Goal: Information Seeking & Learning: Learn about a topic

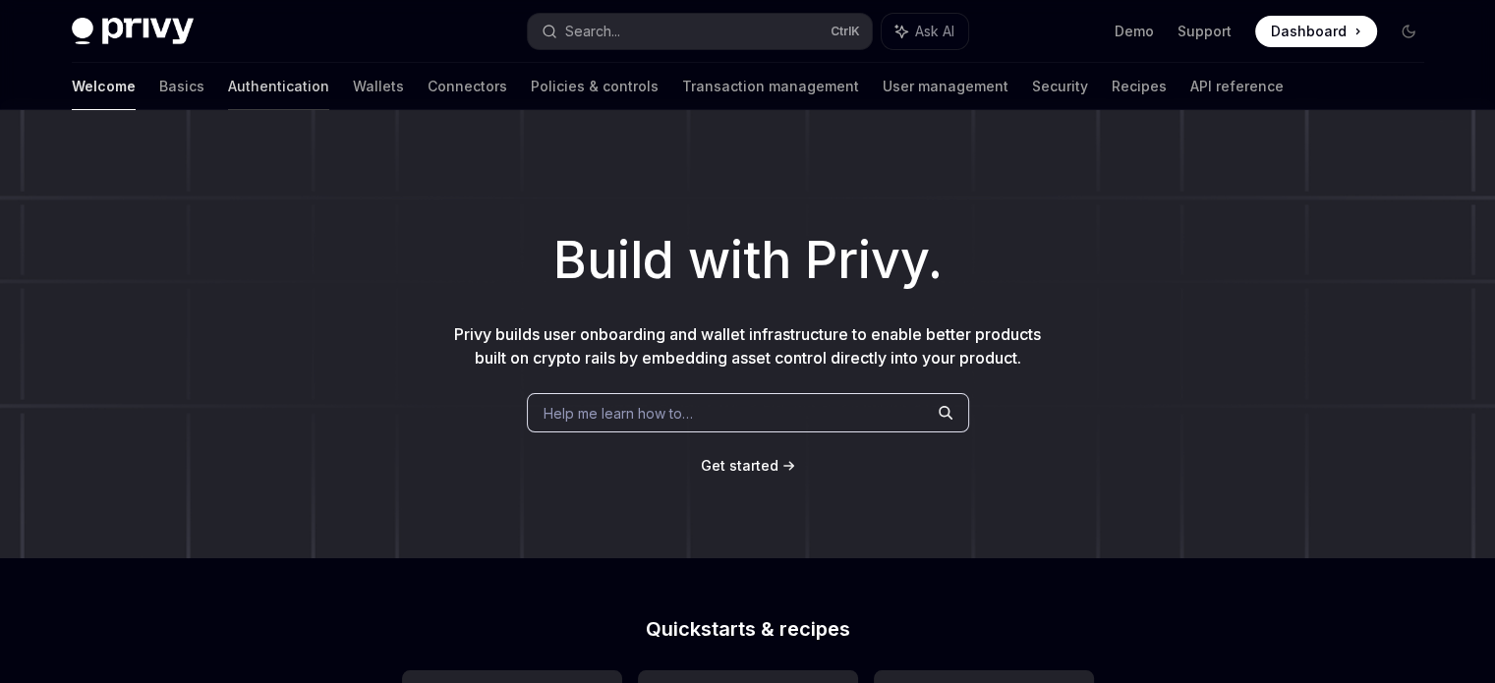
click at [228, 89] on link "Authentication" at bounding box center [278, 86] width 101 height 47
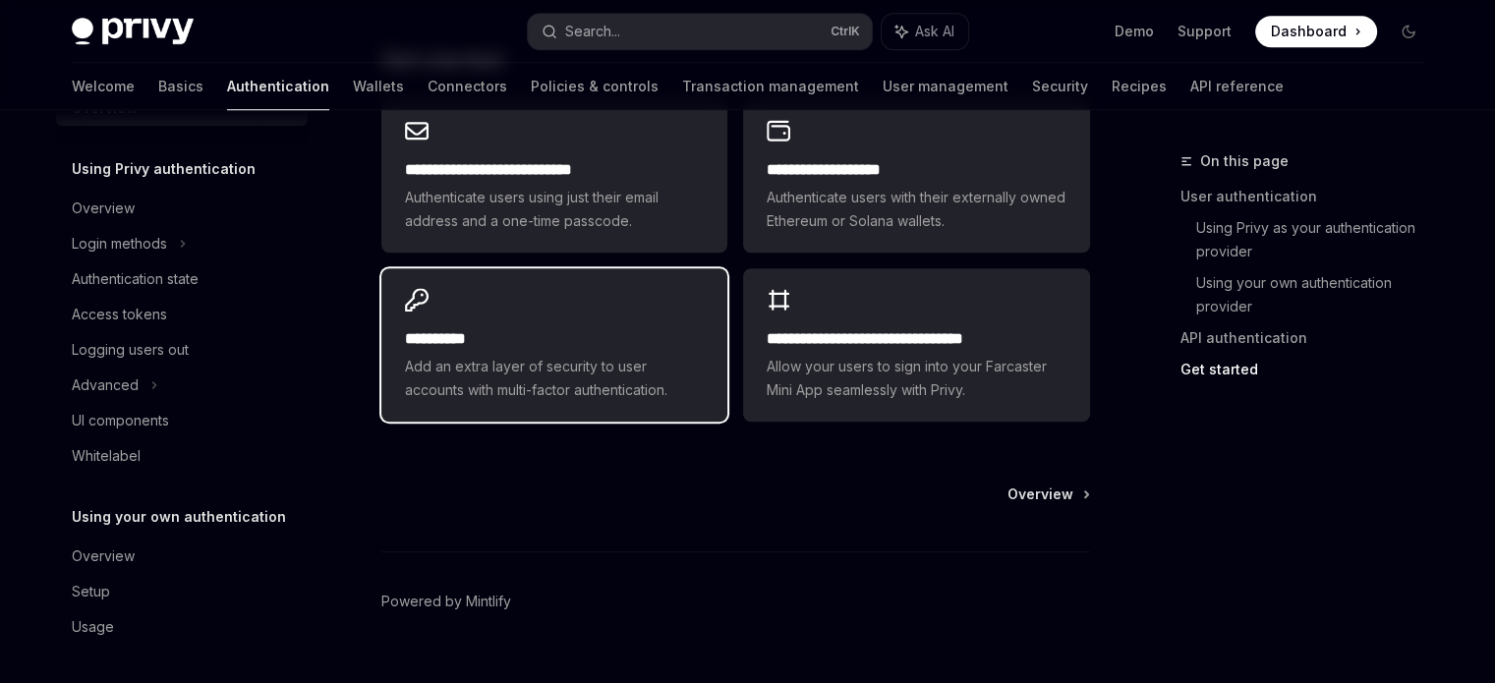
scroll to position [1769, 0]
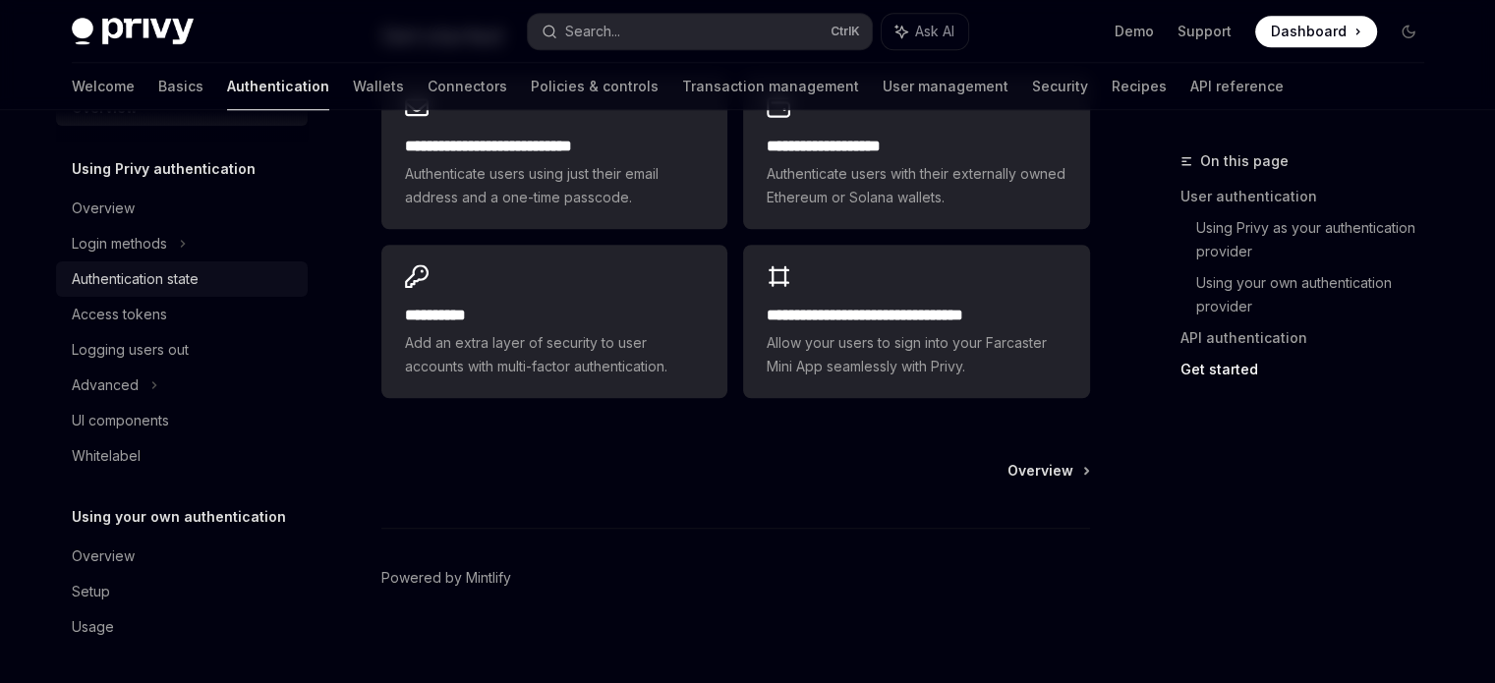
click at [131, 287] on div "Authentication state" at bounding box center [135, 279] width 127 height 24
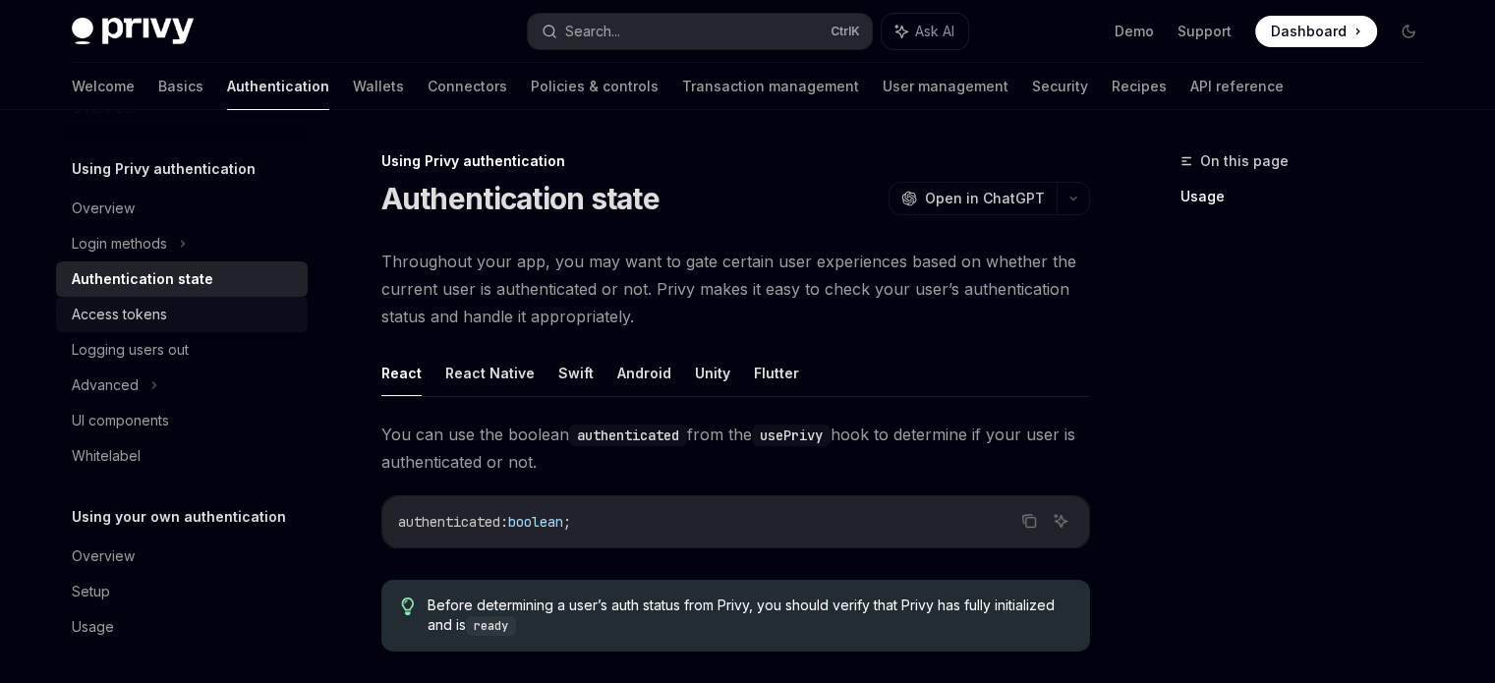
click at [89, 306] on div "Access tokens" at bounding box center [119, 315] width 95 height 24
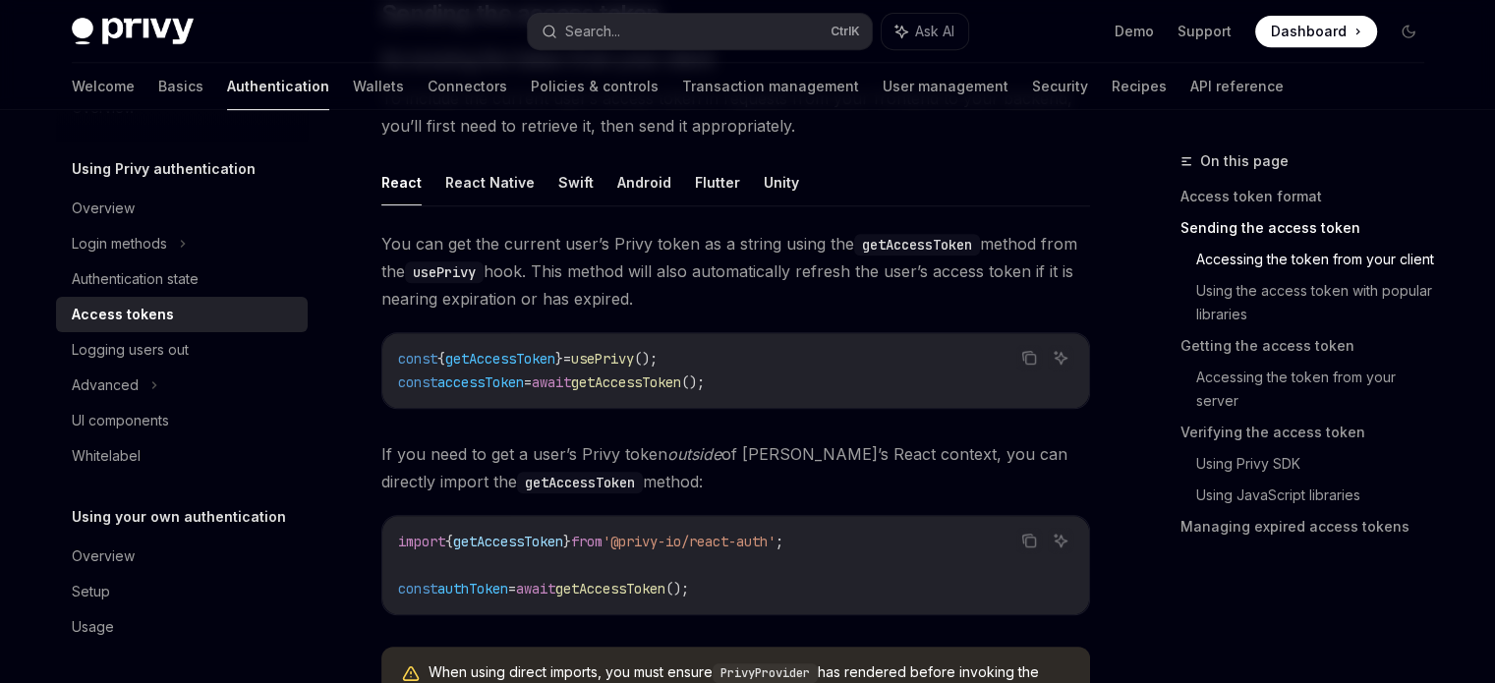
scroll to position [917, 0]
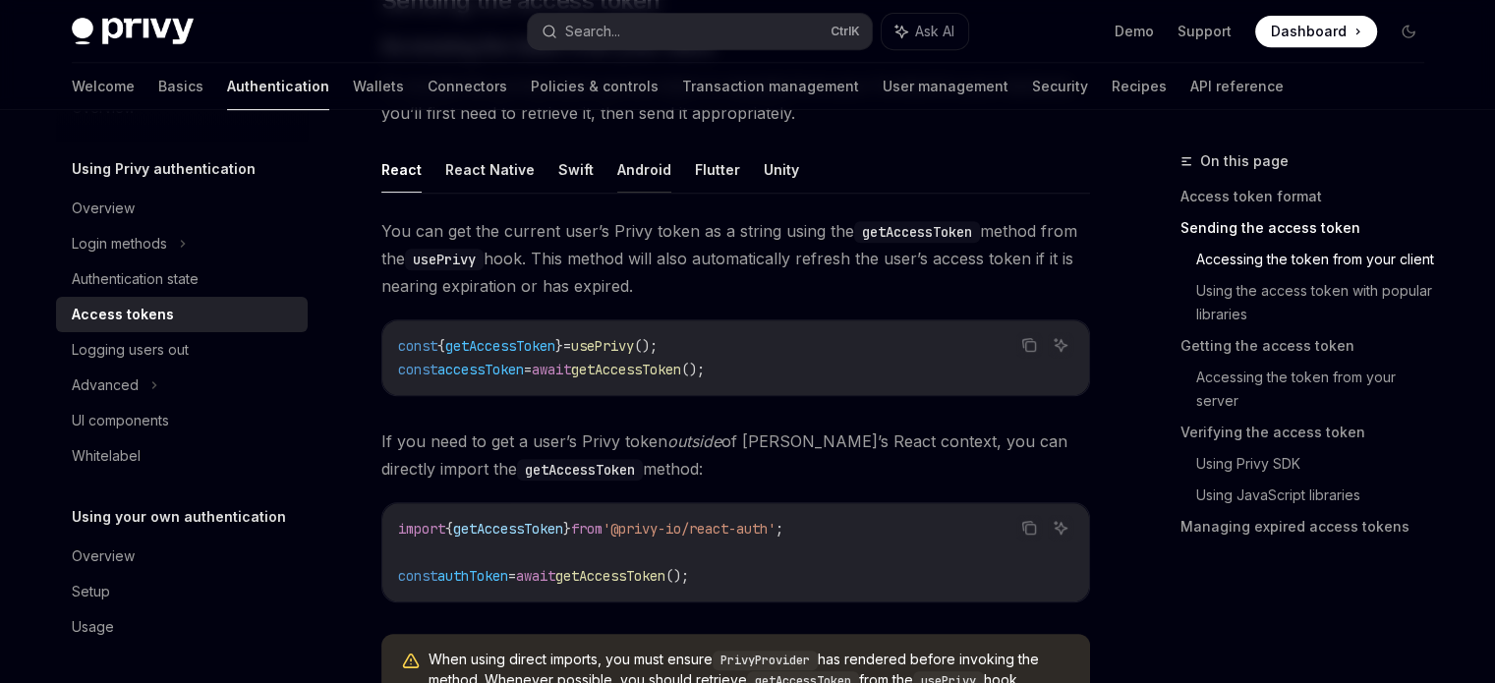
click at [634, 171] on button "Android" at bounding box center [644, 169] width 54 height 46
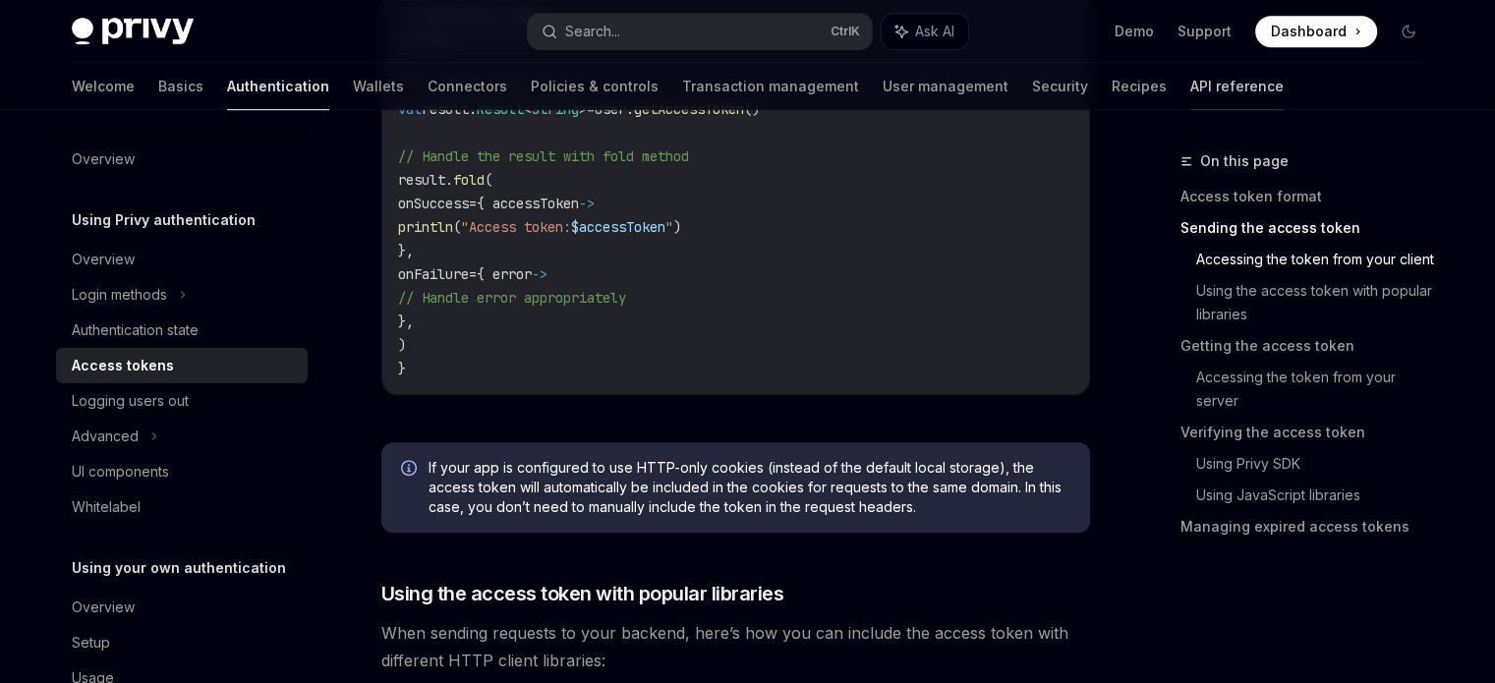
click at [1190, 90] on link "API reference" at bounding box center [1236, 86] width 93 height 47
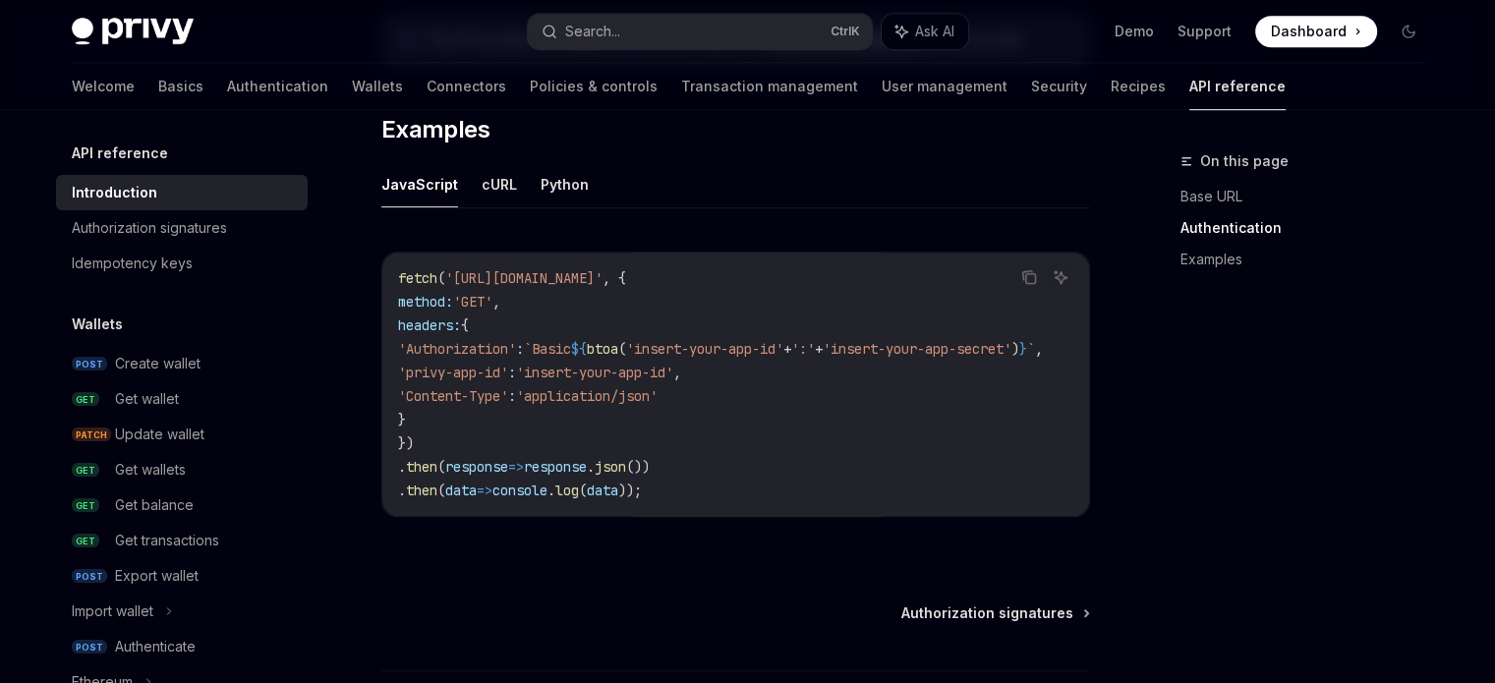
scroll to position [1245, 0]
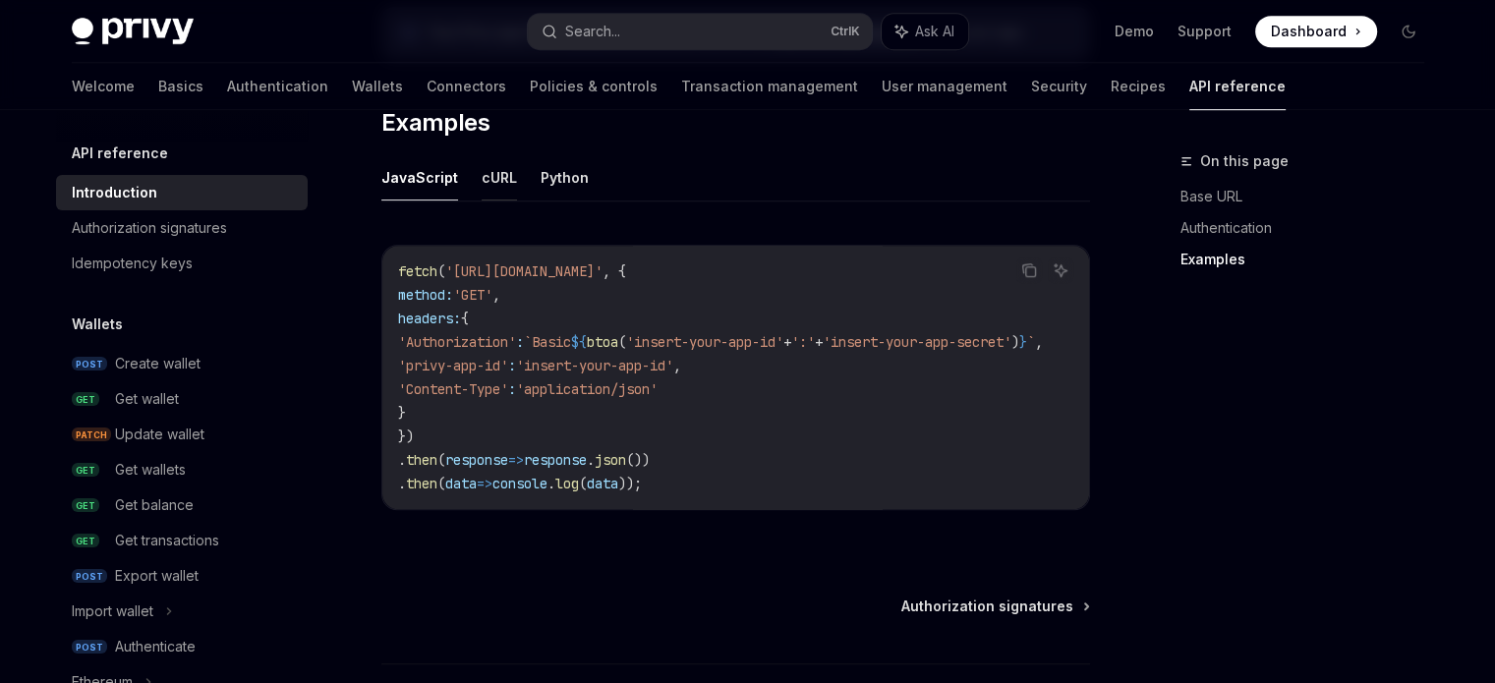
click at [507, 168] on button "cURL" at bounding box center [499, 177] width 35 height 46
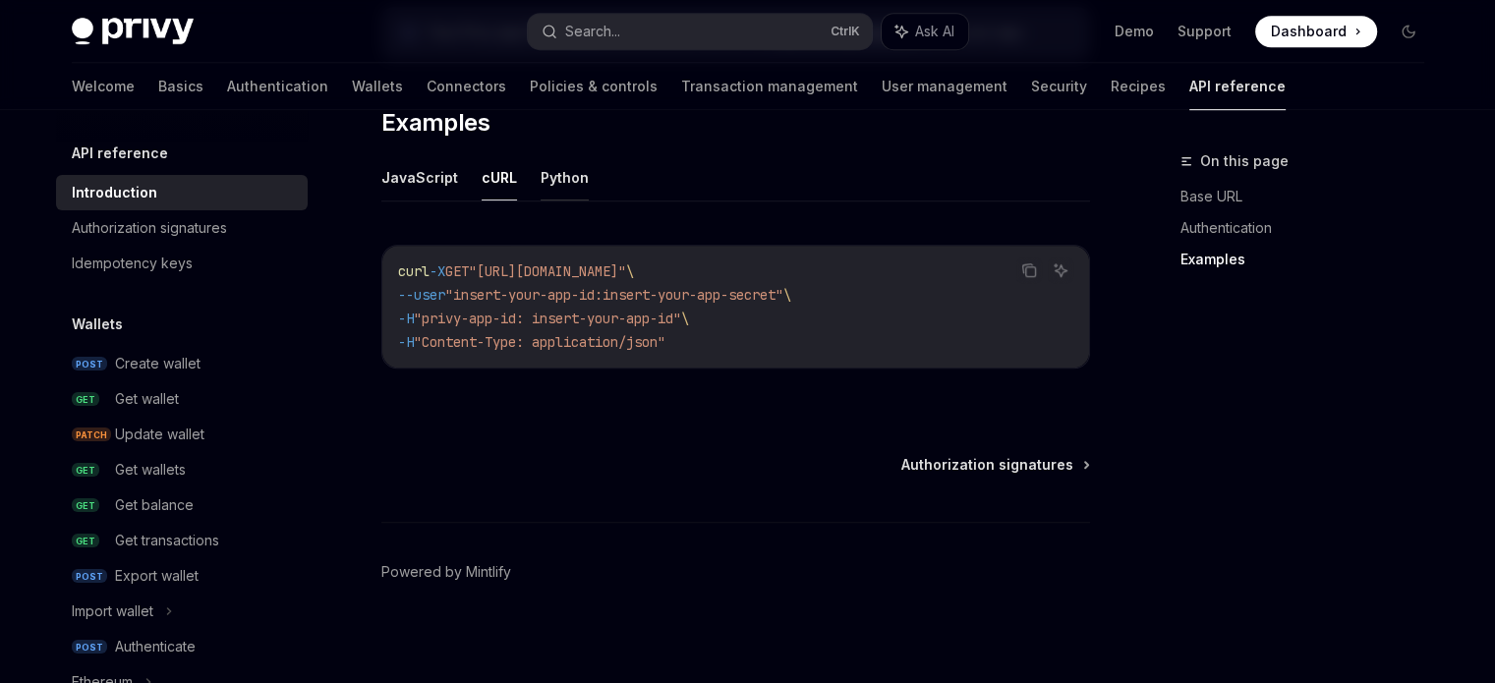
click at [550, 172] on button "Python" at bounding box center [565, 177] width 48 height 46
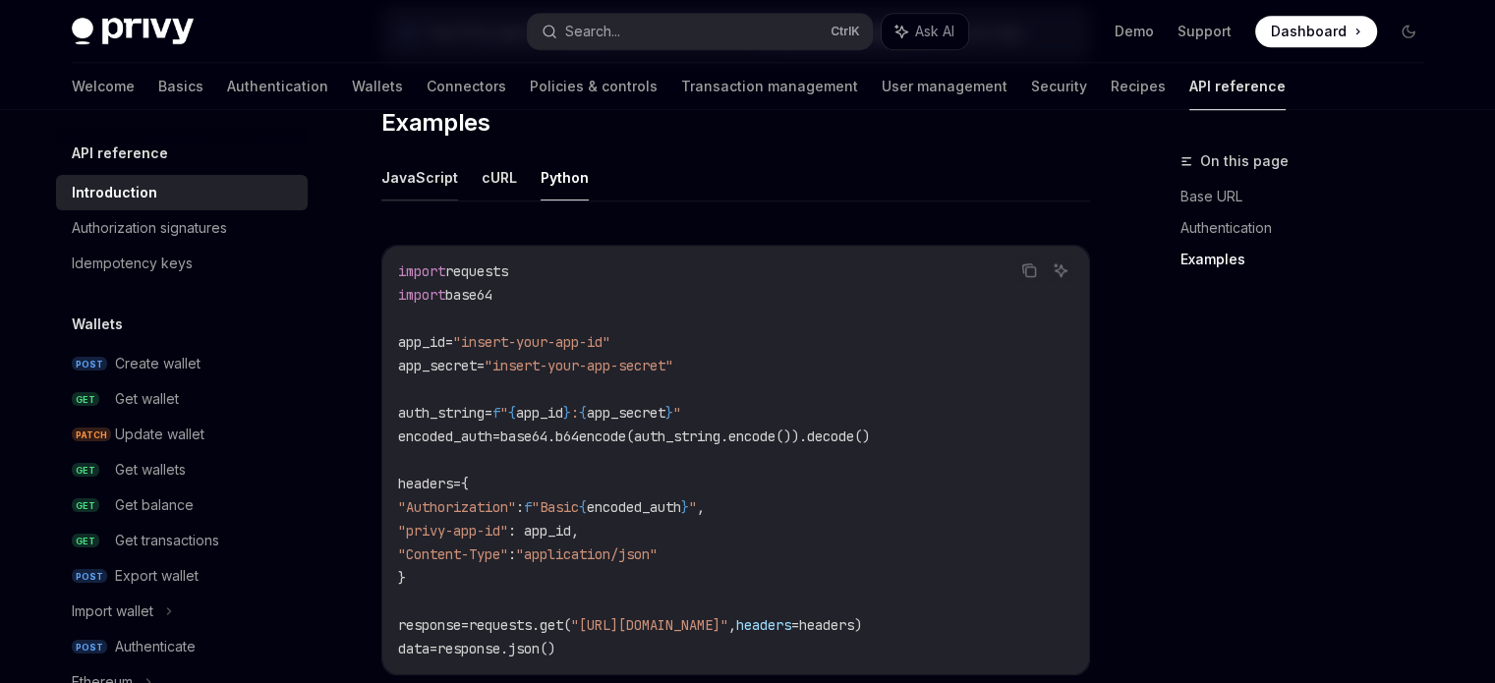
click at [407, 188] on button "JavaScript" at bounding box center [419, 177] width 77 height 46
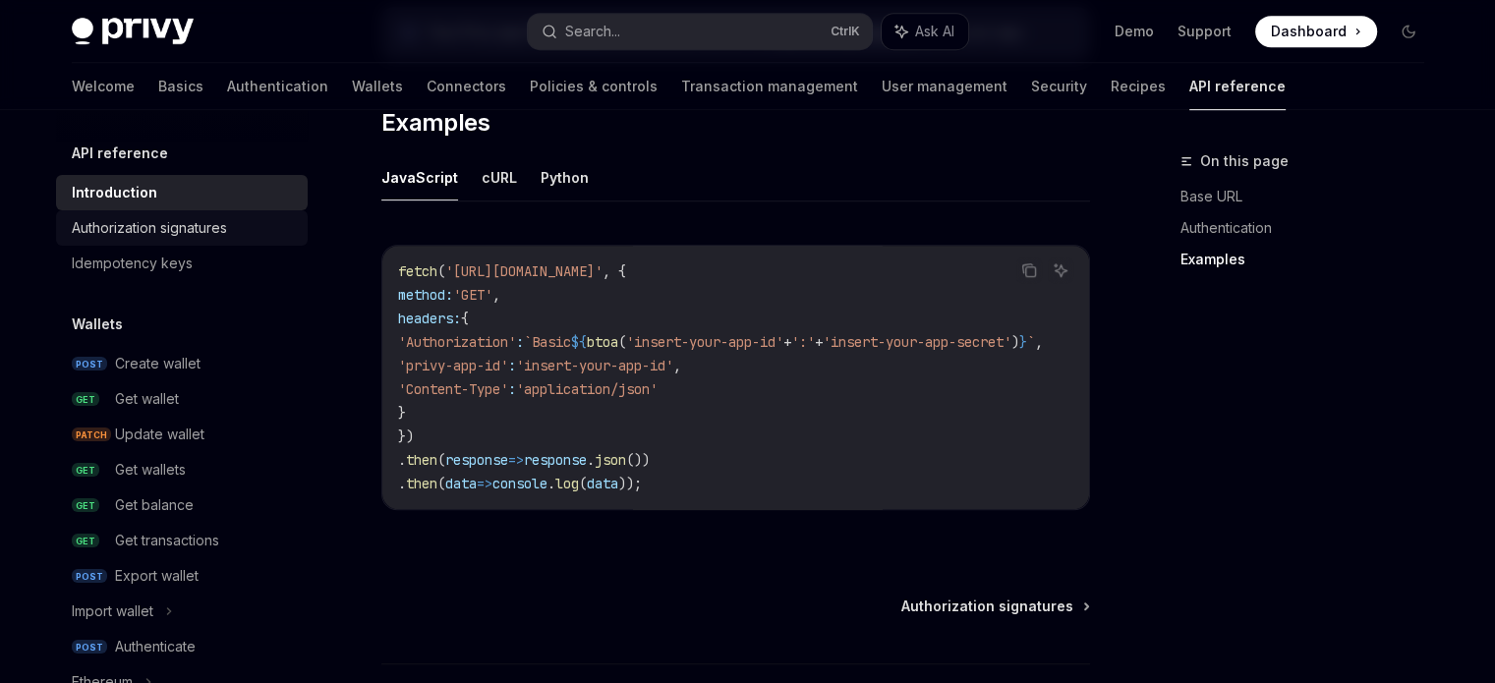
click at [194, 224] on div "Authorization signatures" at bounding box center [149, 228] width 155 height 24
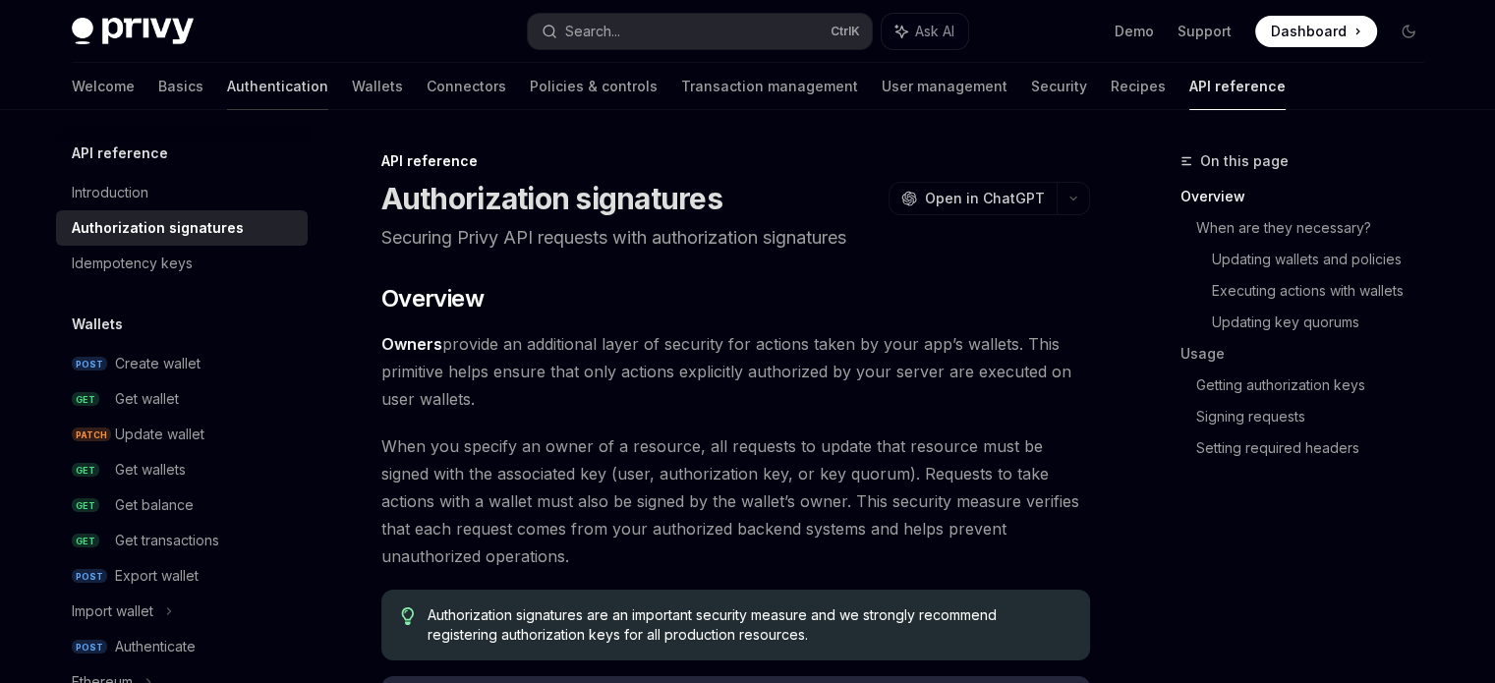
click at [227, 86] on link "Authentication" at bounding box center [277, 86] width 101 height 47
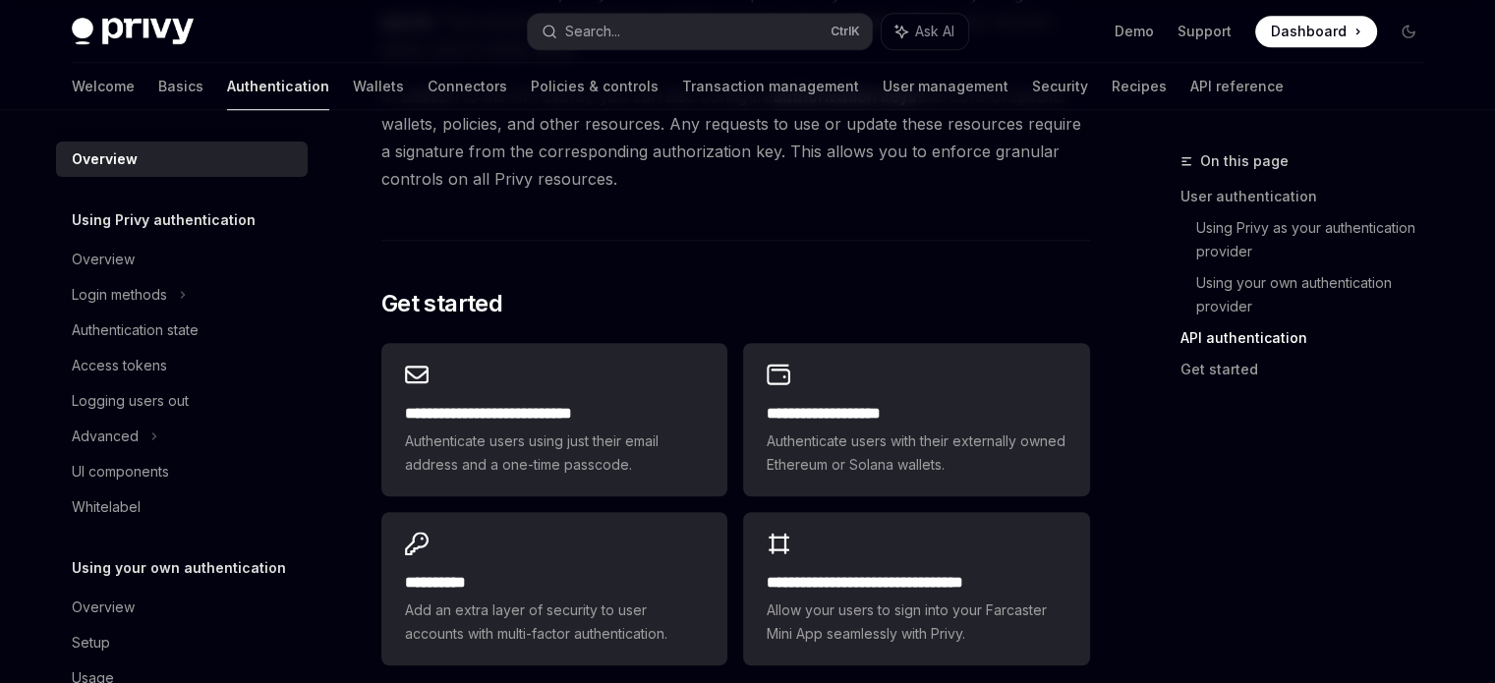
scroll to position [1507, 0]
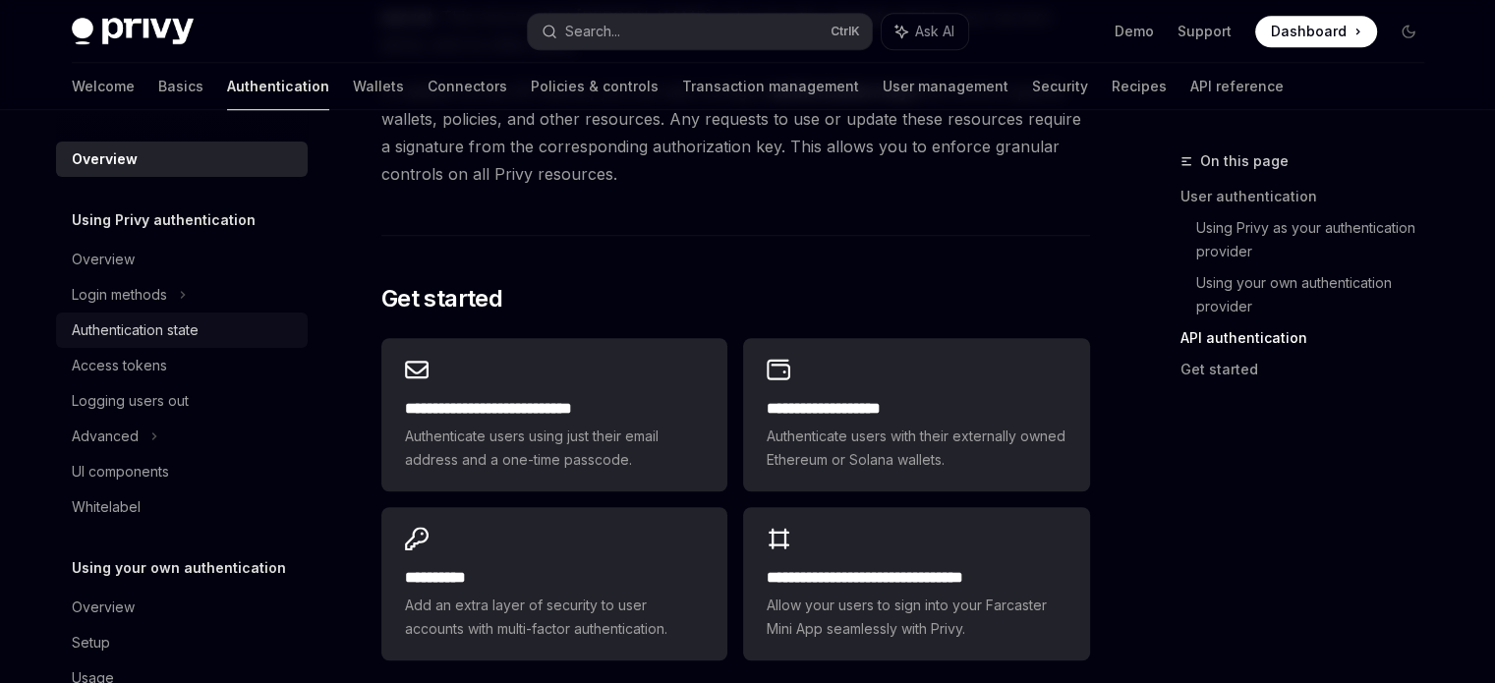
click at [130, 323] on div "Authentication state" at bounding box center [135, 330] width 127 height 24
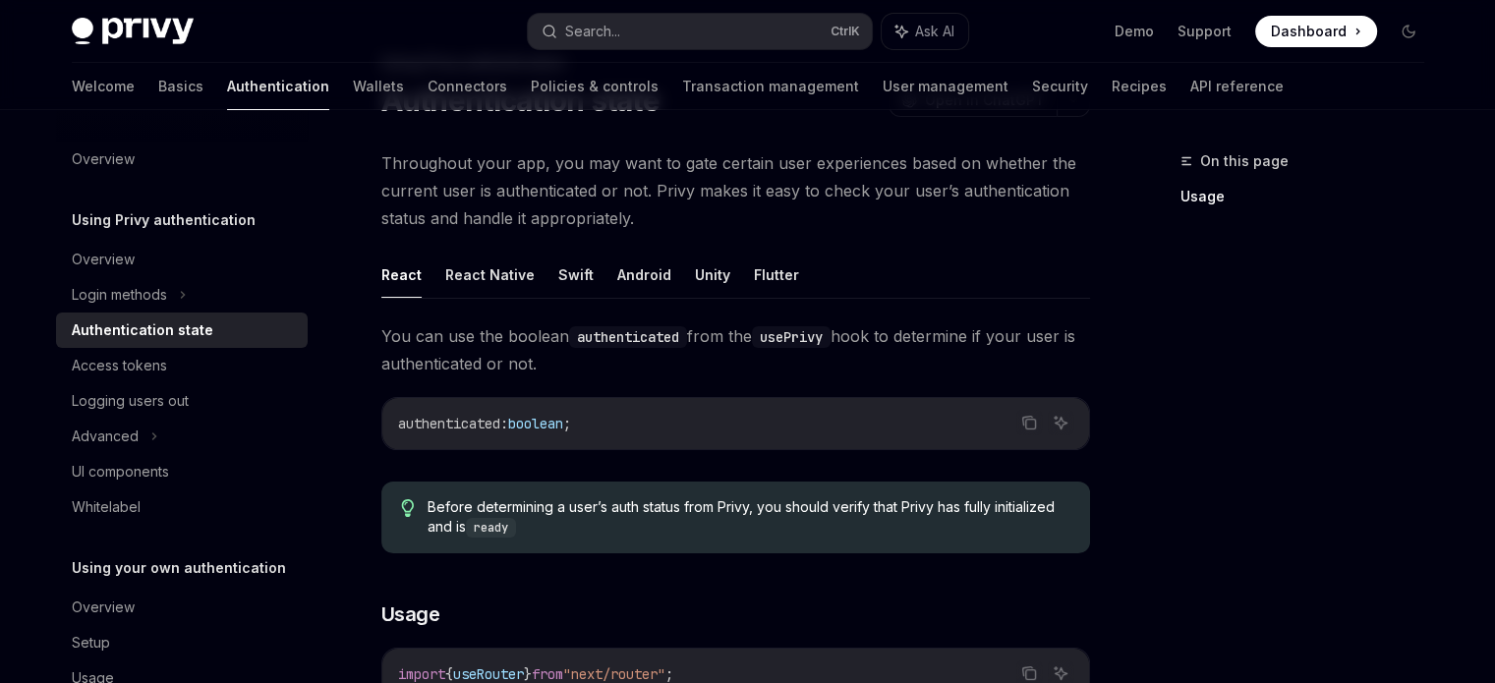
scroll to position [131, 0]
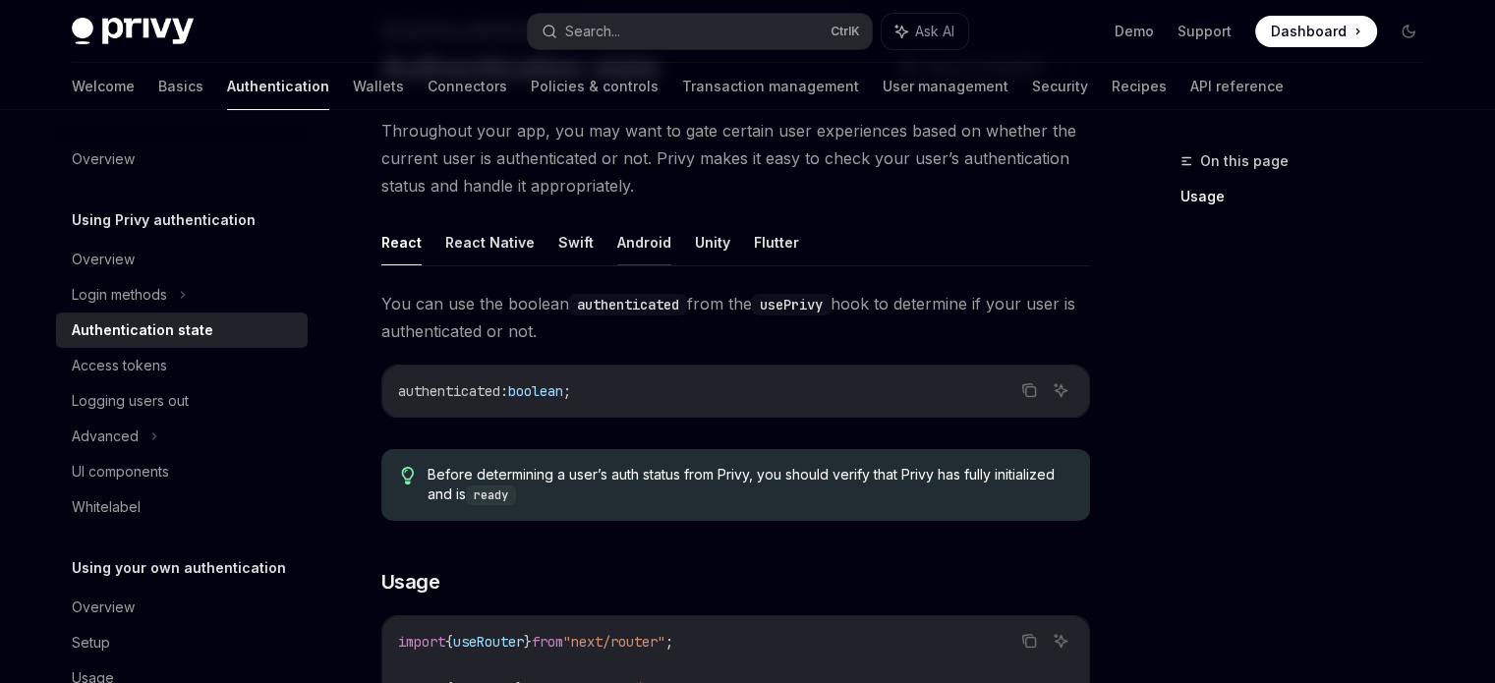
click at [638, 235] on button "Android" at bounding box center [644, 242] width 54 height 46
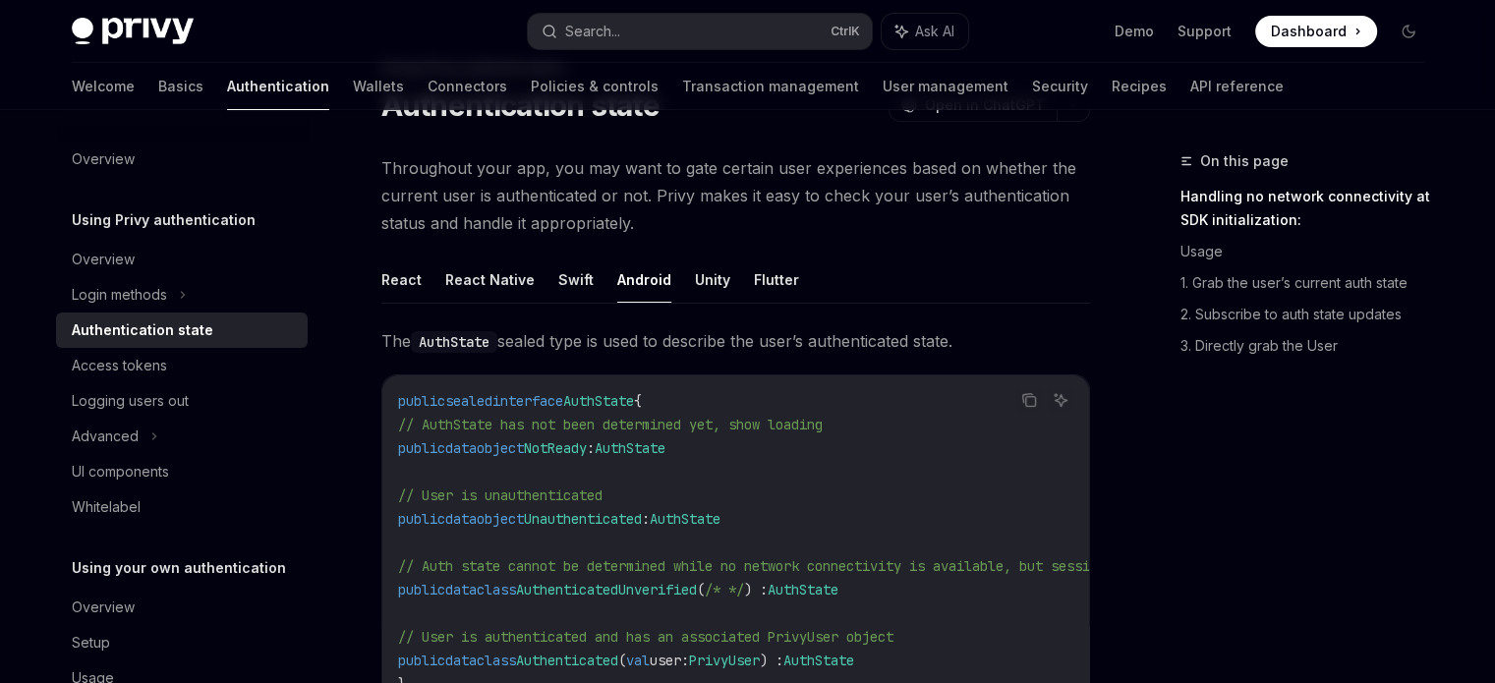
scroll to position [197, 0]
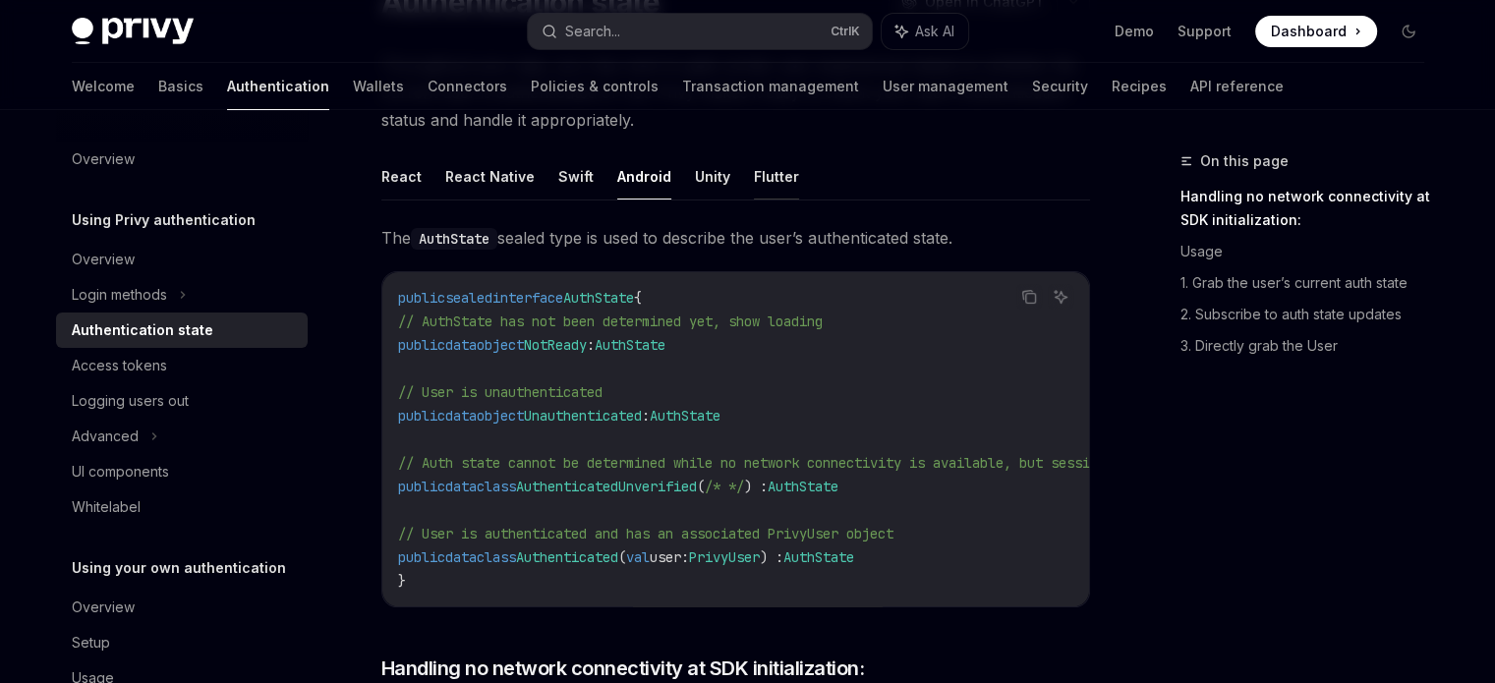
click at [767, 181] on button "Flutter" at bounding box center [776, 176] width 45 height 46
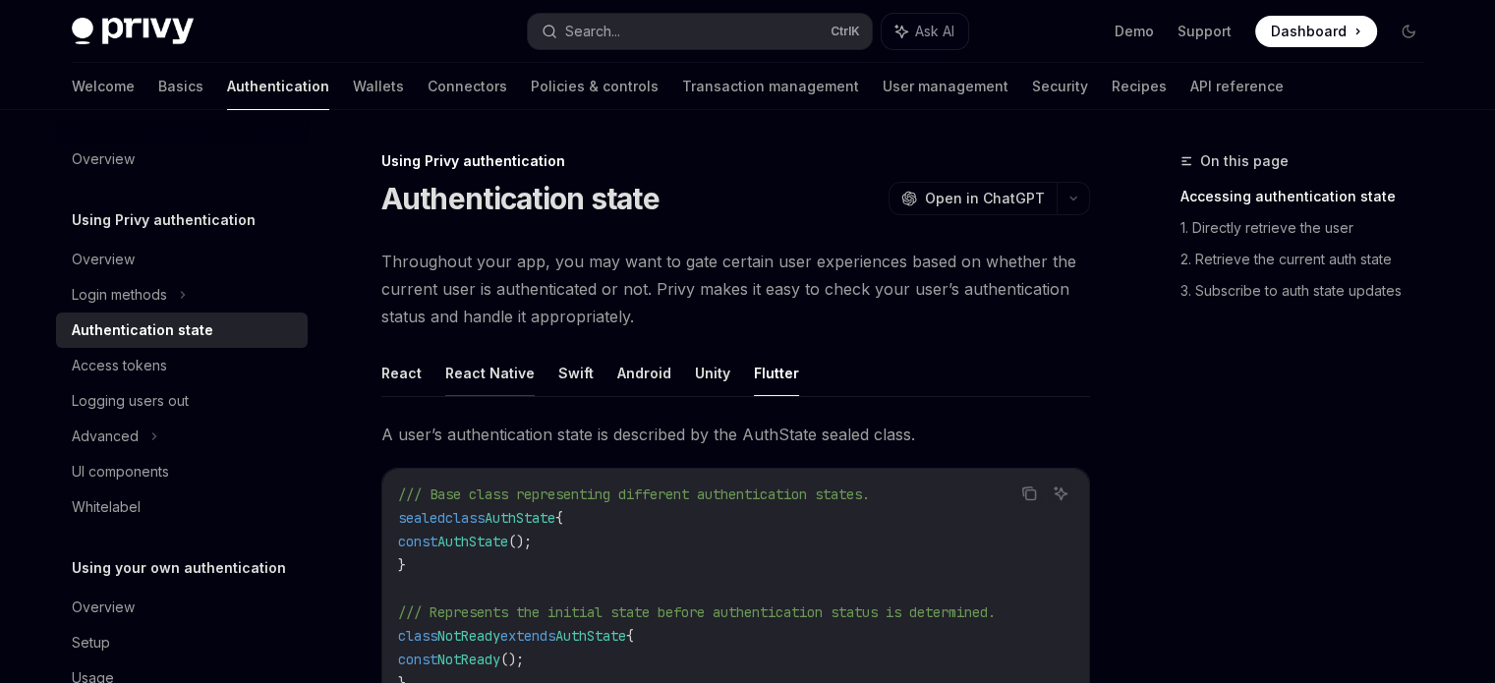
click at [470, 373] on button "React Native" at bounding box center [489, 373] width 89 height 46
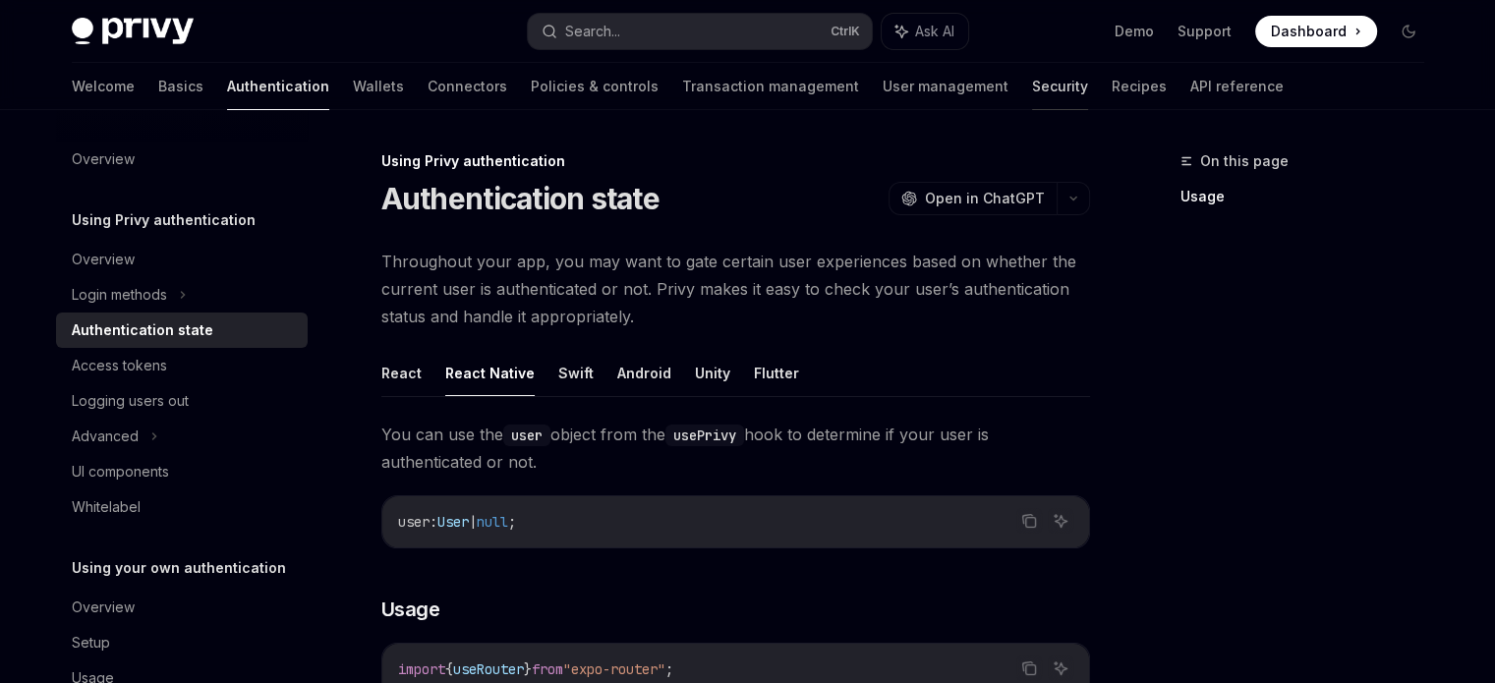
click at [1032, 74] on link "Security" at bounding box center [1060, 86] width 56 height 47
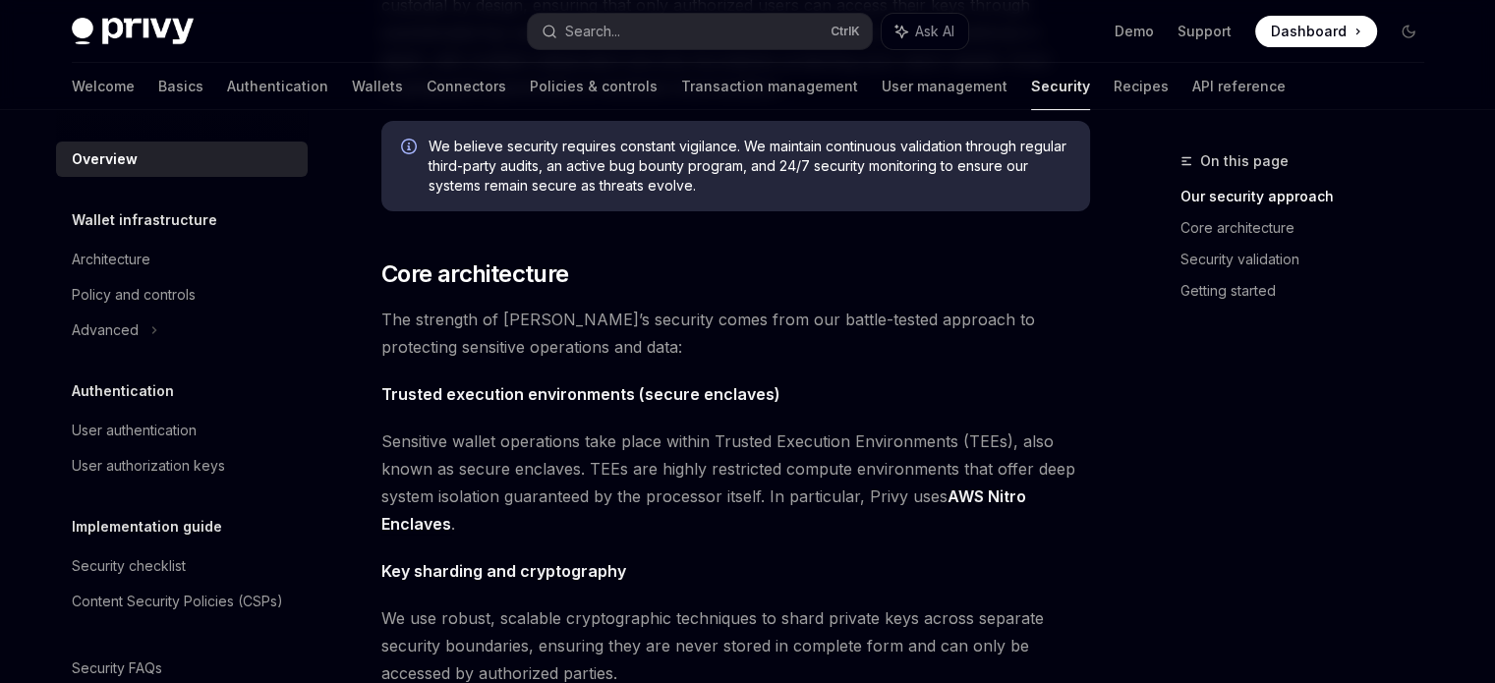
scroll to position [531, 0]
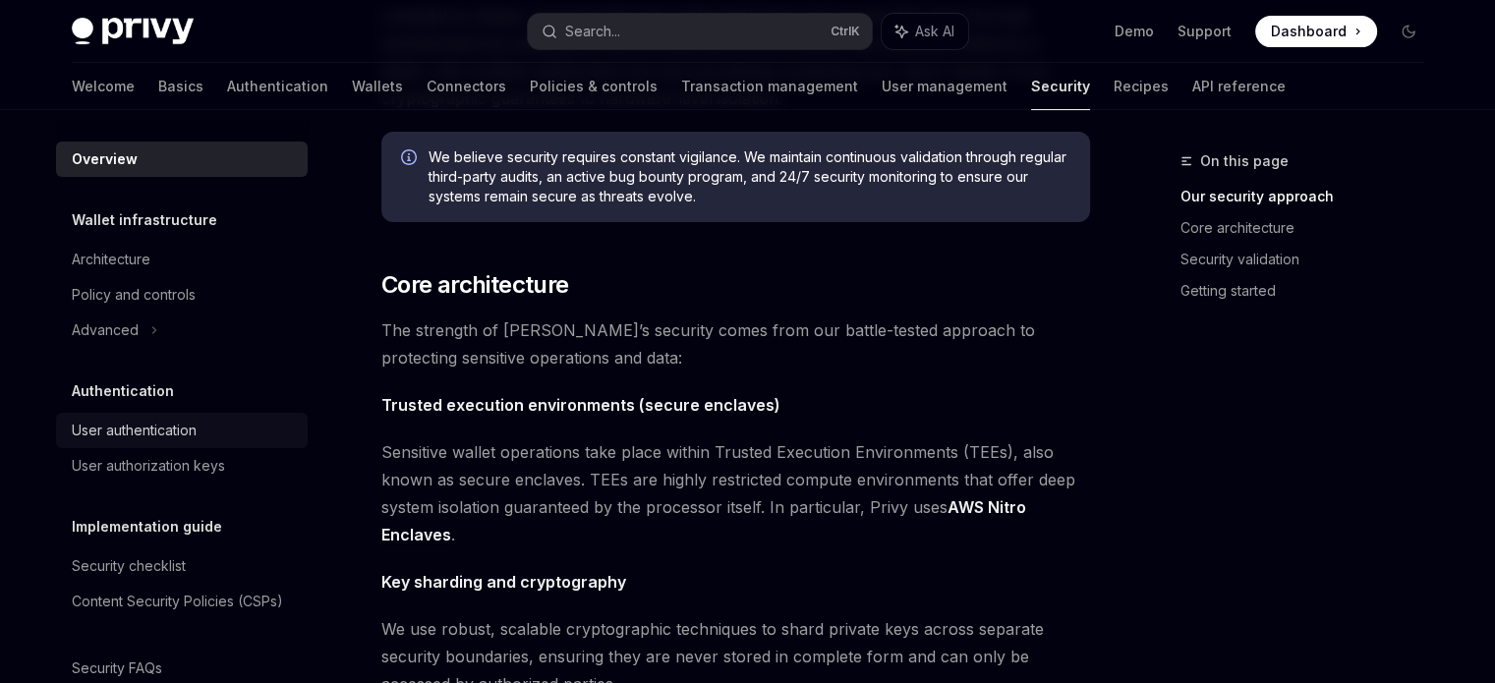
click at [87, 419] on div "User authentication" at bounding box center [134, 431] width 125 height 24
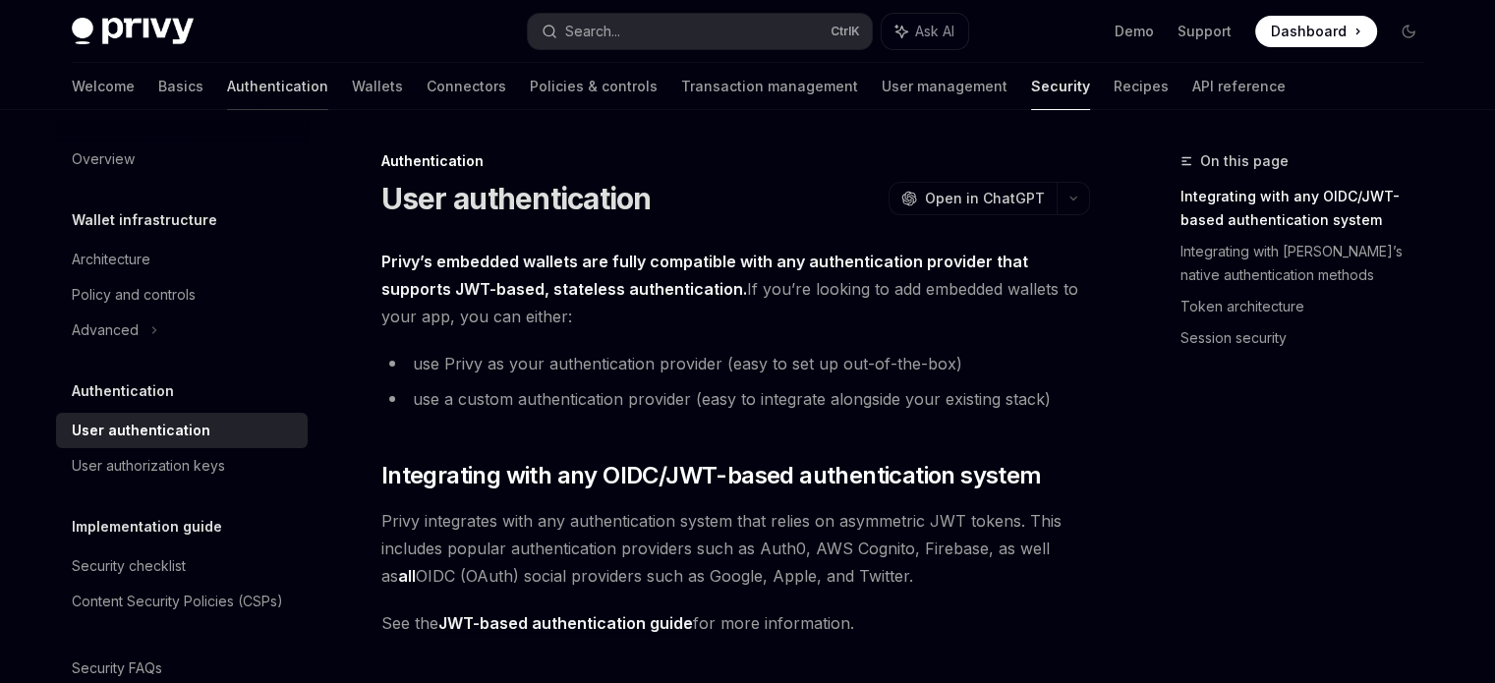
click at [227, 94] on link "Authentication" at bounding box center [277, 86] width 101 height 47
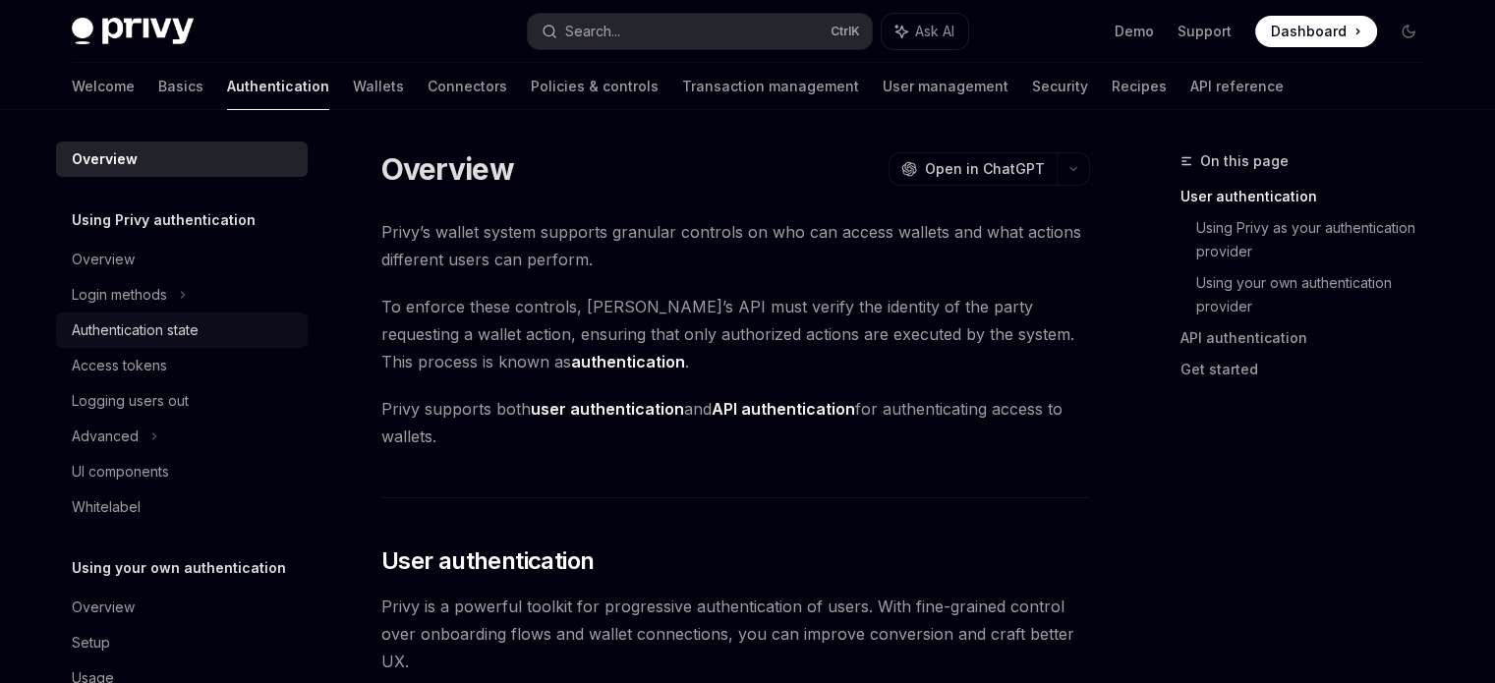
click at [119, 322] on div "Authentication state" at bounding box center [135, 330] width 127 height 24
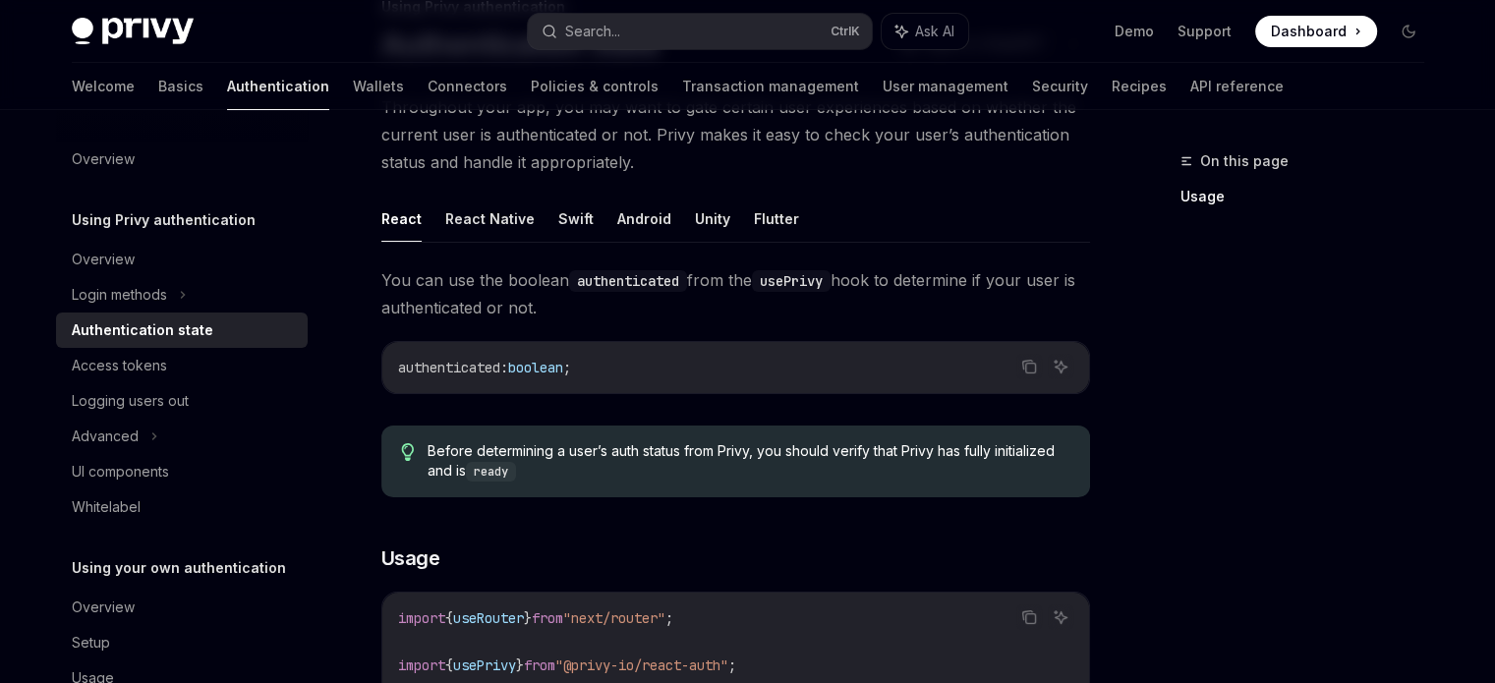
scroll to position [131, 0]
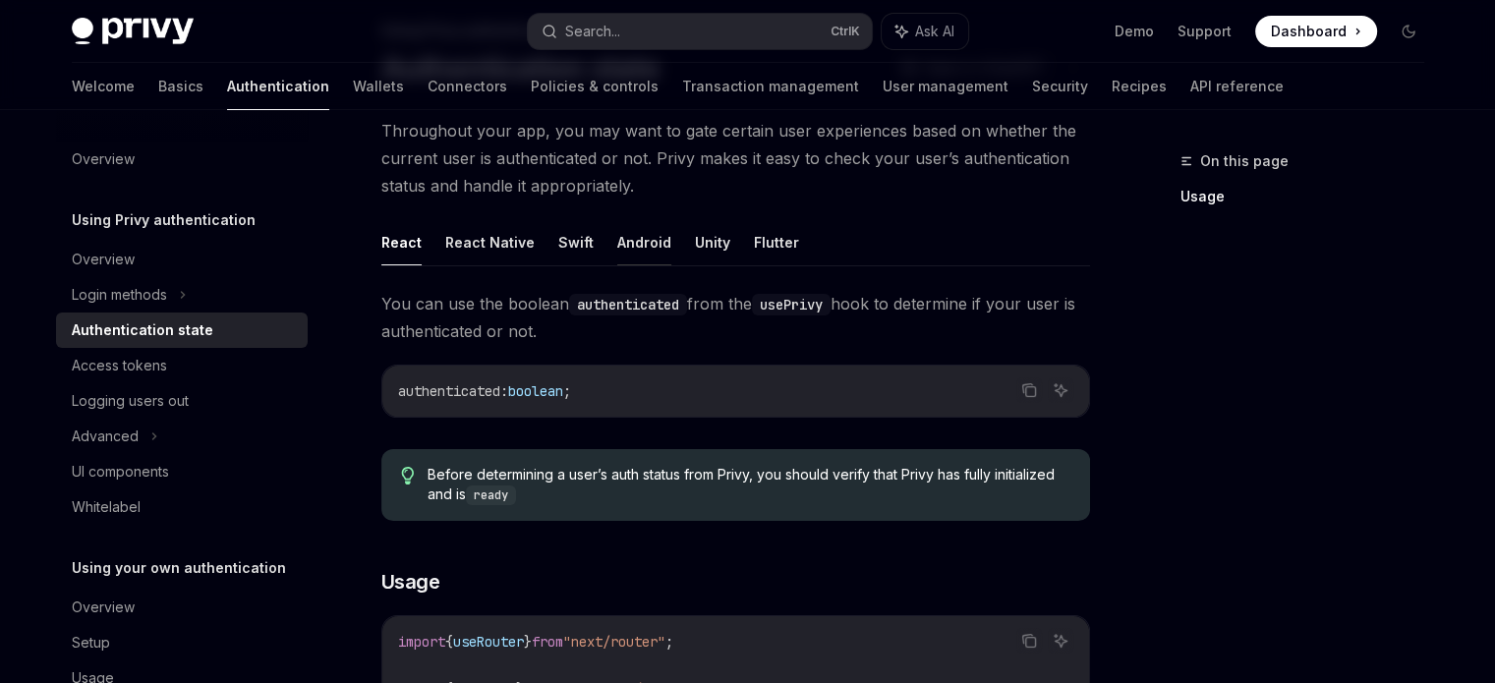
click at [629, 238] on button "Android" at bounding box center [644, 242] width 54 height 46
type textarea "*"
